Goal: Task Accomplishment & Management: Complete application form

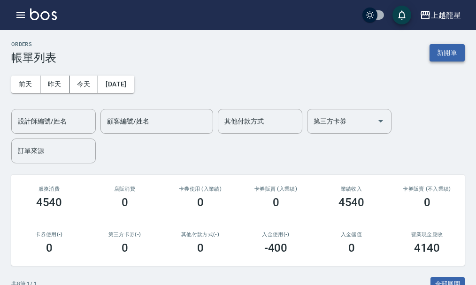
click at [446, 59] on button "新開單" at bounding box center [446, 52] width 35 height 17
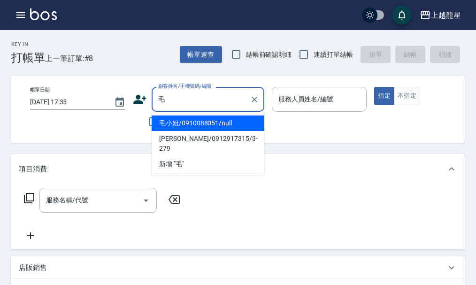
click at [177, 122] on li "毛小姐/0910088051/null" at bounding box center [208, 122] width 113 height 15
type input "毛小姐/0910088051/null"
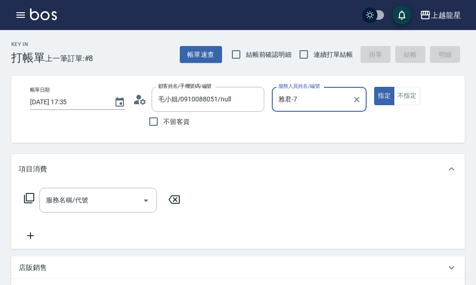
type input "雅君-7"
click at [137, 100] on icon at bounding box center [140, 99] width 14 height 14
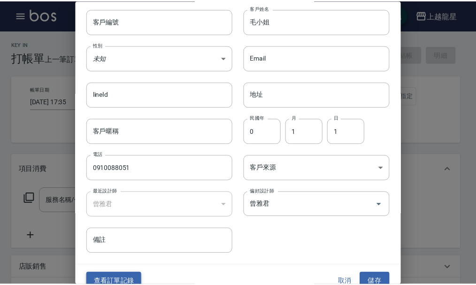
scroll to position [40, 0]
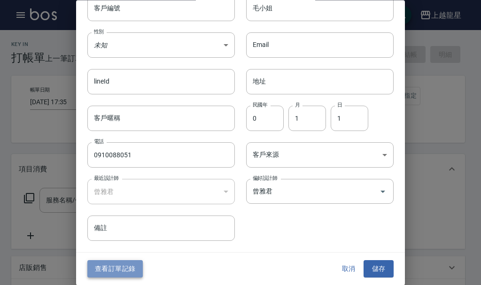
click at [100, 262] on button "查看訂單記錄" at bounding box center [114, 268] width 55 height 17
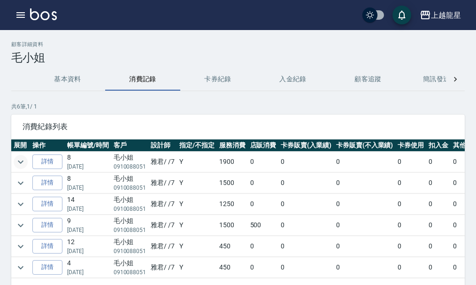
click at [21, 161] on icon "expand row" at bounding box center [20, 161] width 11 height 11
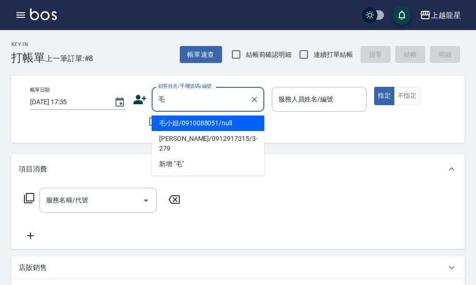
click at [179, 120] on li "毛小姐/0910088051/null" at bounding box center [208, 122] width 113 height 15
type input "毛小姐/0910088051/null"
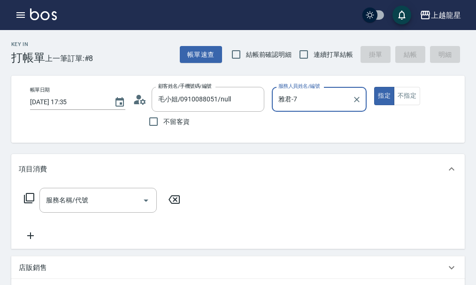
type input "雅君-7"
click at [73, 208] on input "服務名稱/代號" at bounding box center [91, 200] width 95 height 16
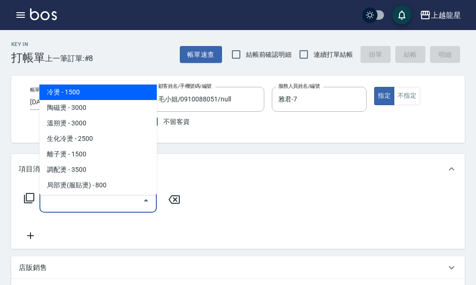
click at [133, 93] on span "冷燙 - 1500" at bounding box center [97, 91] width 117 height 15
type input "冷燙(201)"
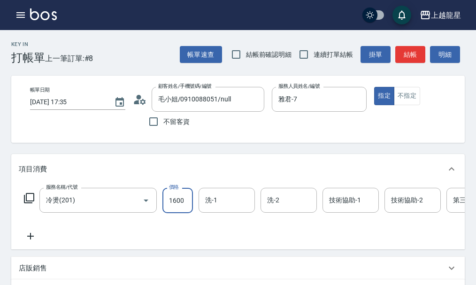
type input "1600"
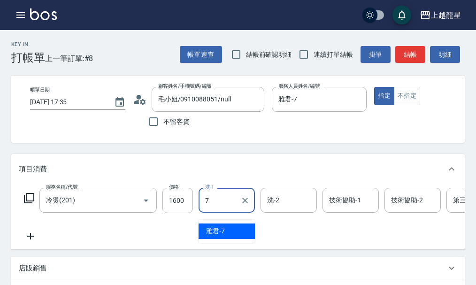
type input "雅君-7"
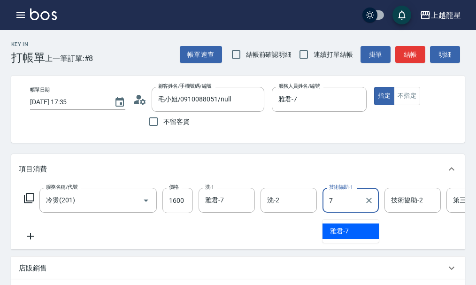
type input "雅君-7"
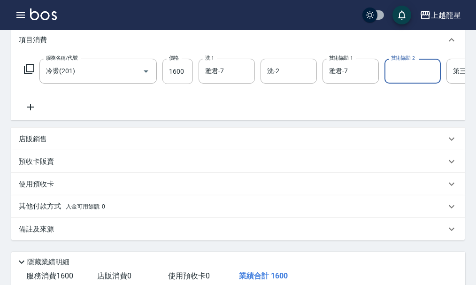
scroll to position [188, 0]
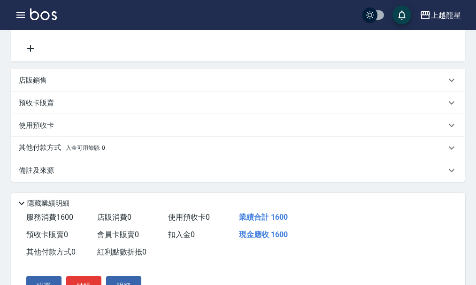
click at [45, 175] on p "備註及來源" at bounding box center [36, 171] width 35 height 10
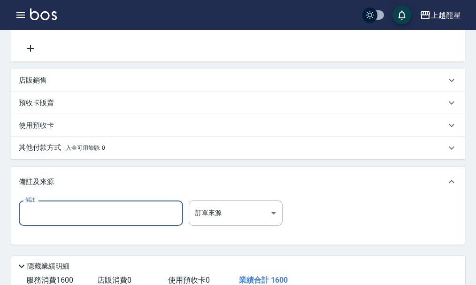
click at [53, 224] on input "備註" at bounding box center [101, 212] width 164 height 25
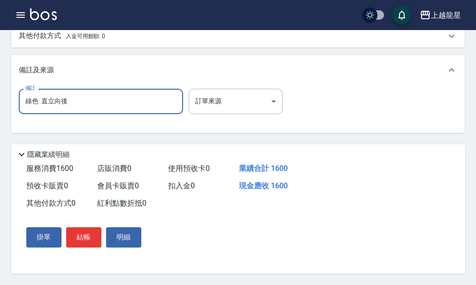
scroll to position [318, 0]
type input "綠色 直立向後"
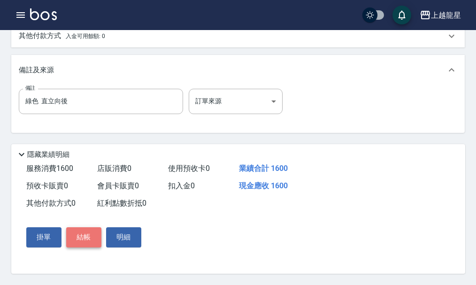
click at [86, 239] on button "結帳" at bounding box center [83, 237] width 35 height 20
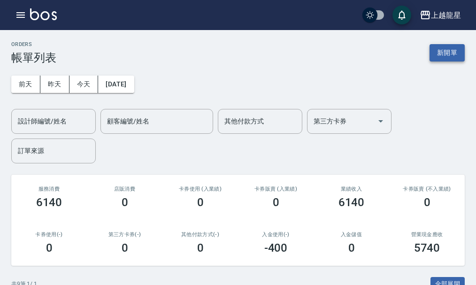
click at [438, 48] on button "新開單" at bounding box center [446, 52] width 35 height 17
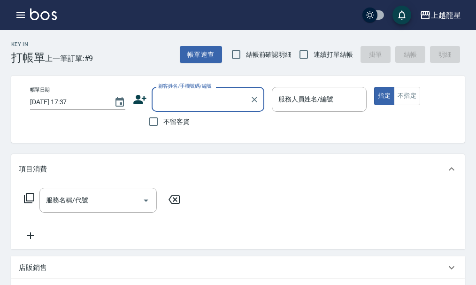
click at [178, 126] on span "不留客資" at bounding box center [176, 122] width 26 height 10
click at [163, 126] on input "不留客資" at bounding box center [154, 122] width 20 height 20
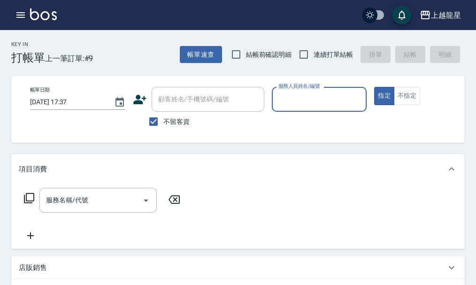
click at [174, 123] on span "不留客資" at bounding box center [176, 122] width 26 height 10
click at [163, 123] on input "不留客資" at bounding box center [154, 122] width 20 height 20
checkbox input "false"
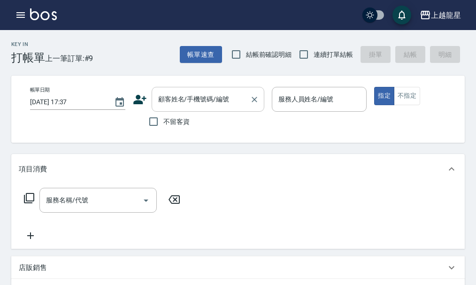
click at [208, 106] on input "顧客姓名/手機號碼/編號" at bounding box center [201, 99] width 90 height 16
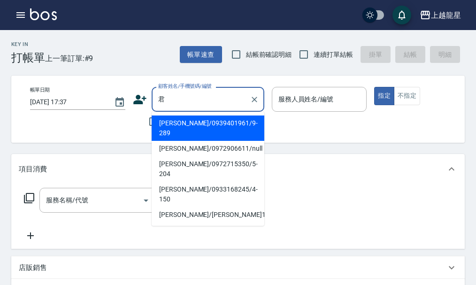
click at [214, 127] on li "[PERSON_NAME]/0939401961/9-289" at bounding box center [208, 127] width 113 height 25
type input "[PERSON_NAME]/0939401961/9-289"
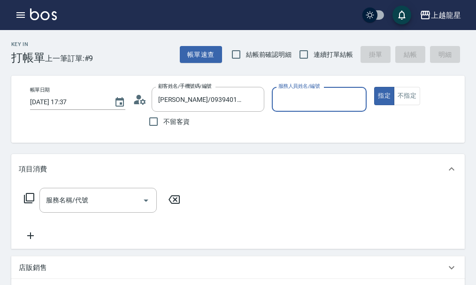
type input "雅君-7"
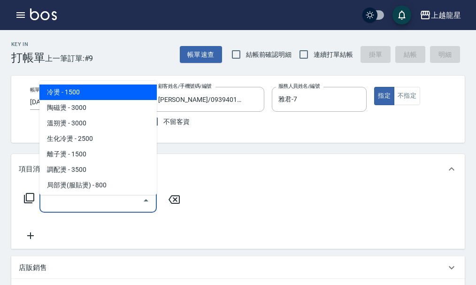
click at [82, 207] on div "服務名稱/代號 服務名稱/代號" at bounding box center [97, 200] width 117 height 25
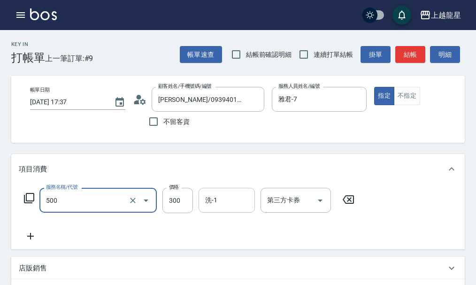
click at [242, 213] on div "洗-1" at bounding box center [226, 200] width 56 height 25
type input "一般洗髮(500)"
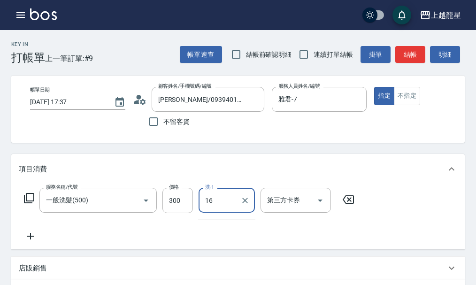
type input "義潔-16"
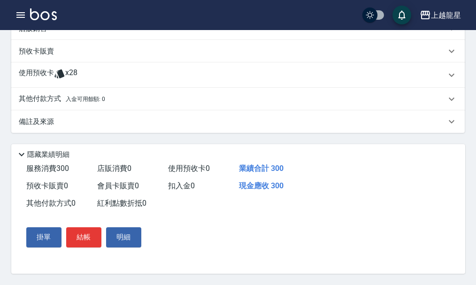
scroll to position [251, 0]
click at [83, 235] on button "結帳" at bounding box center [83, 237] width 35 height 20
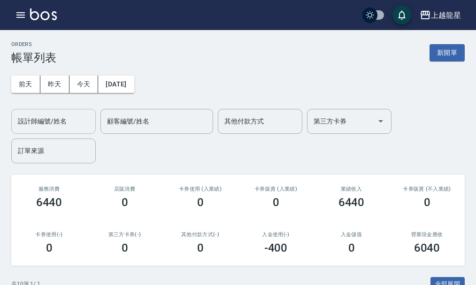
click at [76, 125] on input "設計師編號/姓名" at bounding box center [53, 121] width 76 height 16
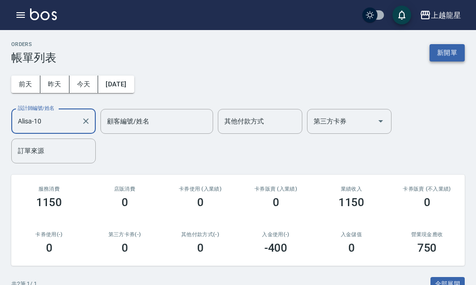
type input "Alisa-10"
click at [450, 55] on button "新開單" at bounding box center [446, 52] width 35 height 17
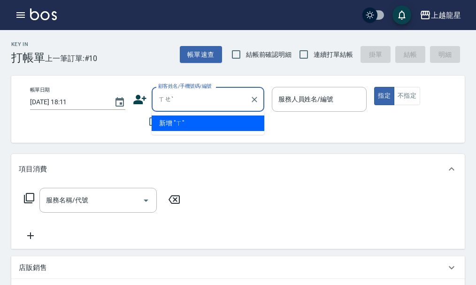
type input "ㄒ"
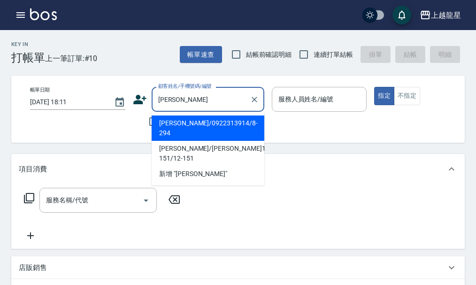
click at [209, 126] on li "[PERSON_NAME]/0922313914/8-294" at bounding box center [208, 127] width 113 height 25
type input "[PERSON_NAME]/0922313914/8-294"
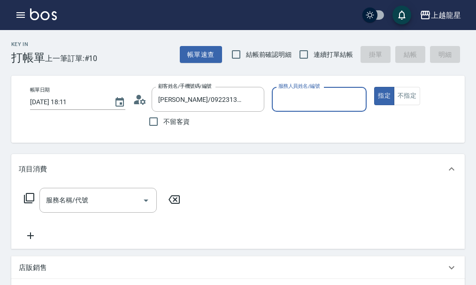
type input "Alisa-10"
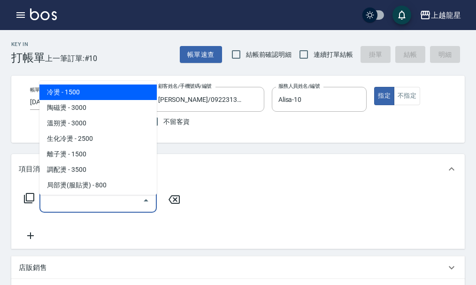
click at [91, 206] on input "服務名稱/代號" at bounding box center [91, 200] width 95 height 16
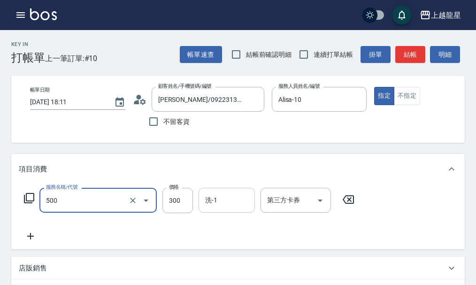
type input "一般洗髮(500)"
click at [206, 208] on div "洗-1 洗-1" at bounding box center [226, 200] width 56 height 25
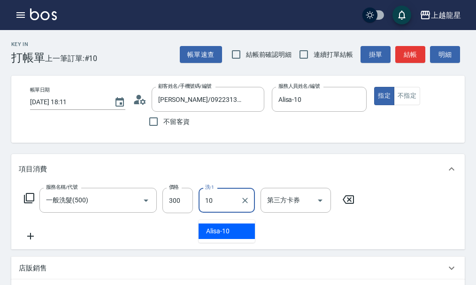
type input "Alisa-10"
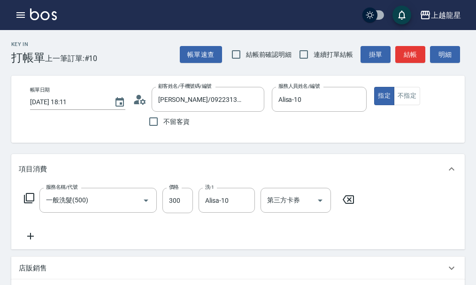
click at [31, 239] on icon at bounding box center [30, 236] width 7 height 7
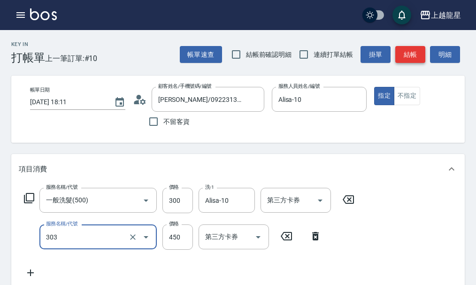
type input "剪髮(303)"
click at [412, 54] on button "結帳" at bounding box center [410, 54] width 30 height 17
